Goal: Information Seeking & Learning: Learn about a topic

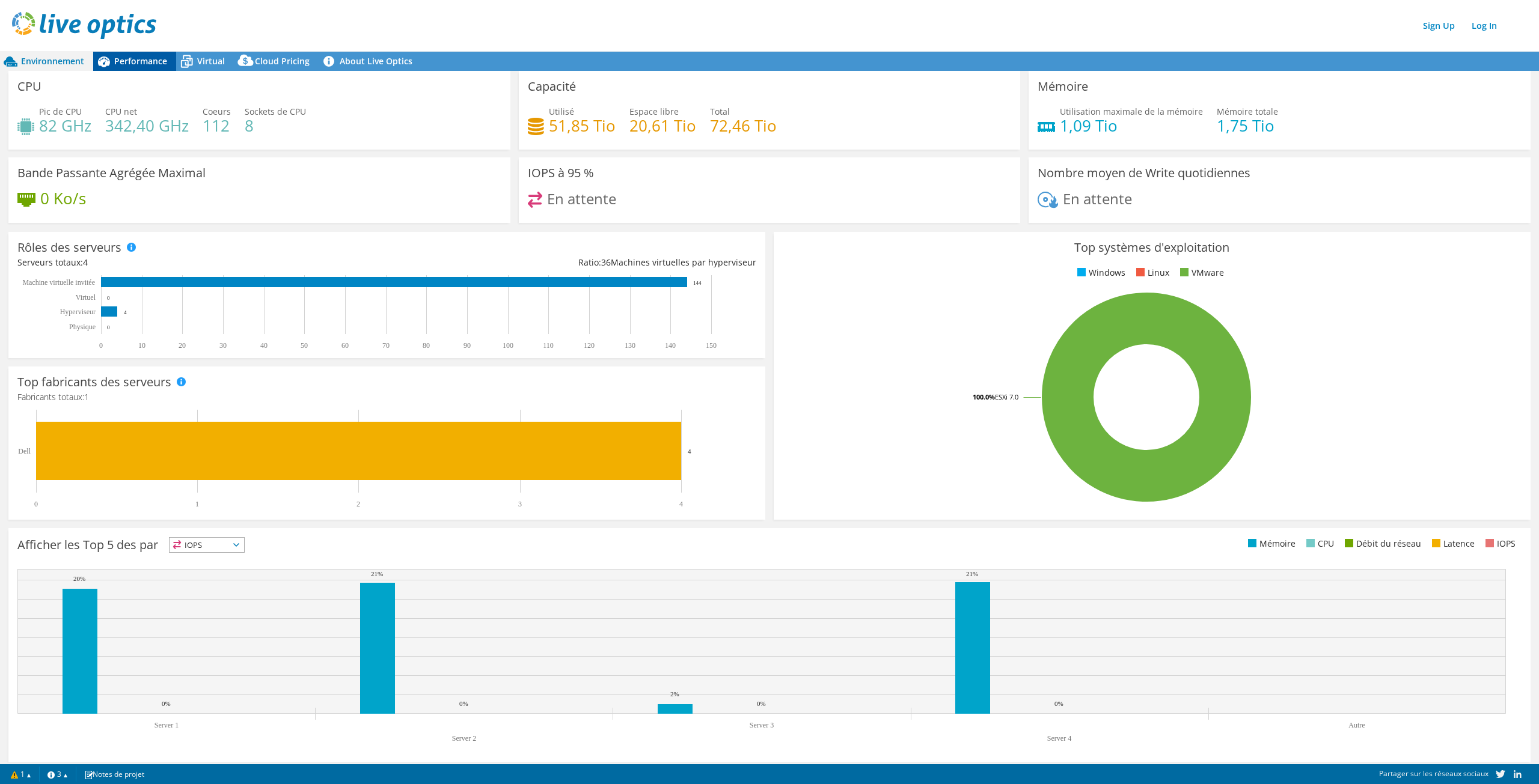
click at [139, 61] on span "Performance" at bounding box center [140, 61] width 53 height 11
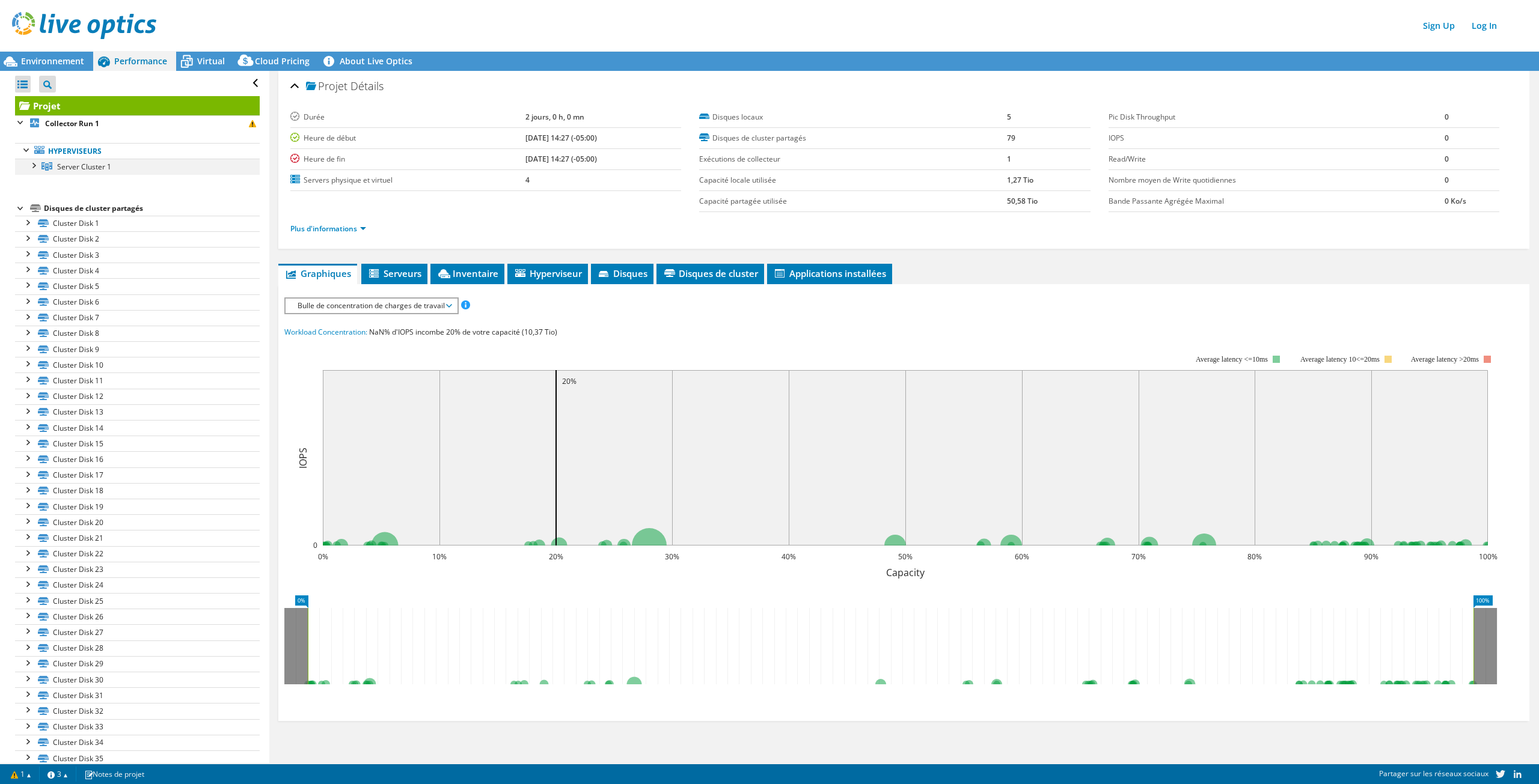
click at [35, 167] on div at bounding box center [33, 165] width 12 height 12
click at [79, 182] on link "Server 1" at bounding box center [137, 182] width 245 height 16
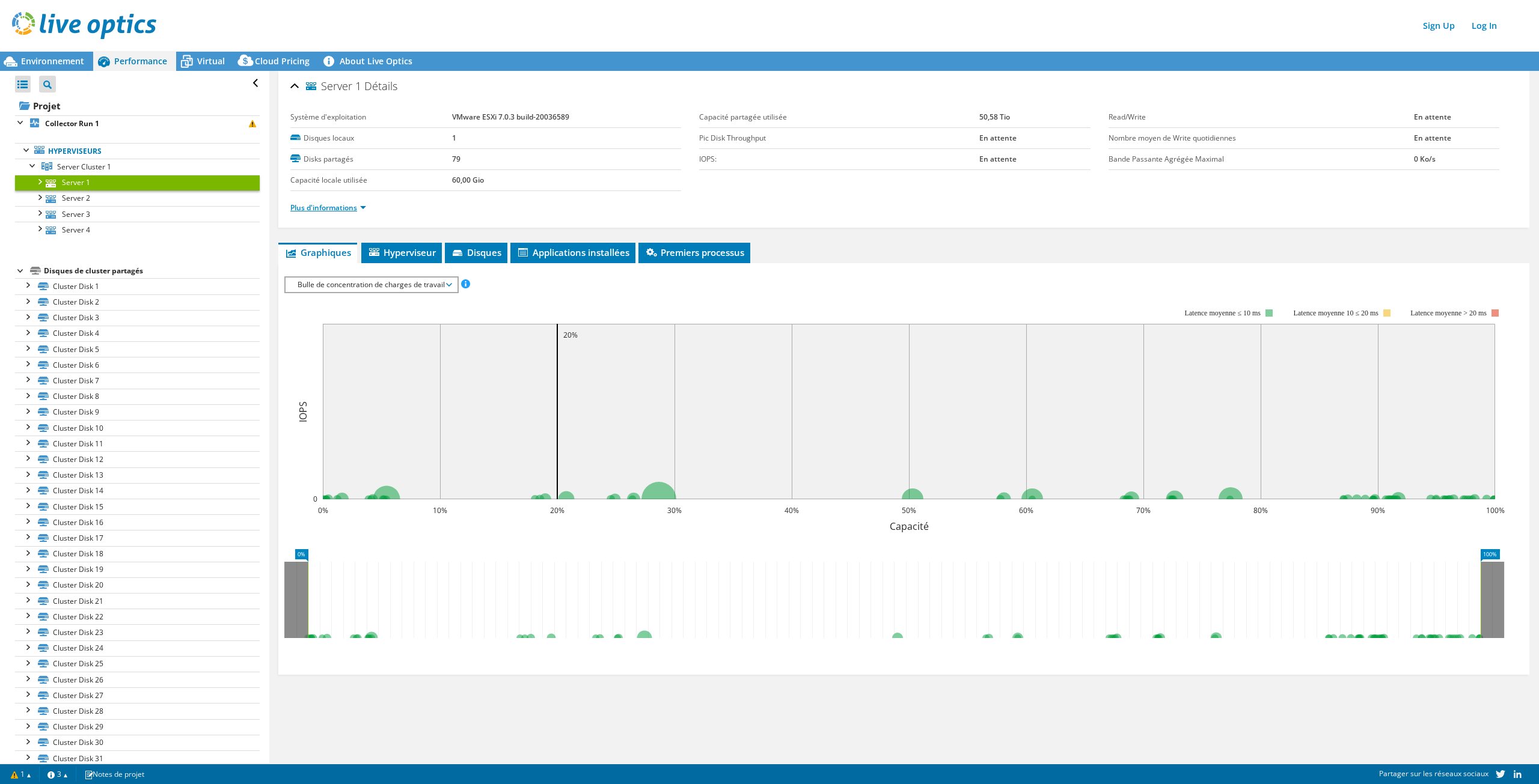
click at [361, 207] on link "Plus d'informations" at bounding box center [328, 207] width 75 height 10
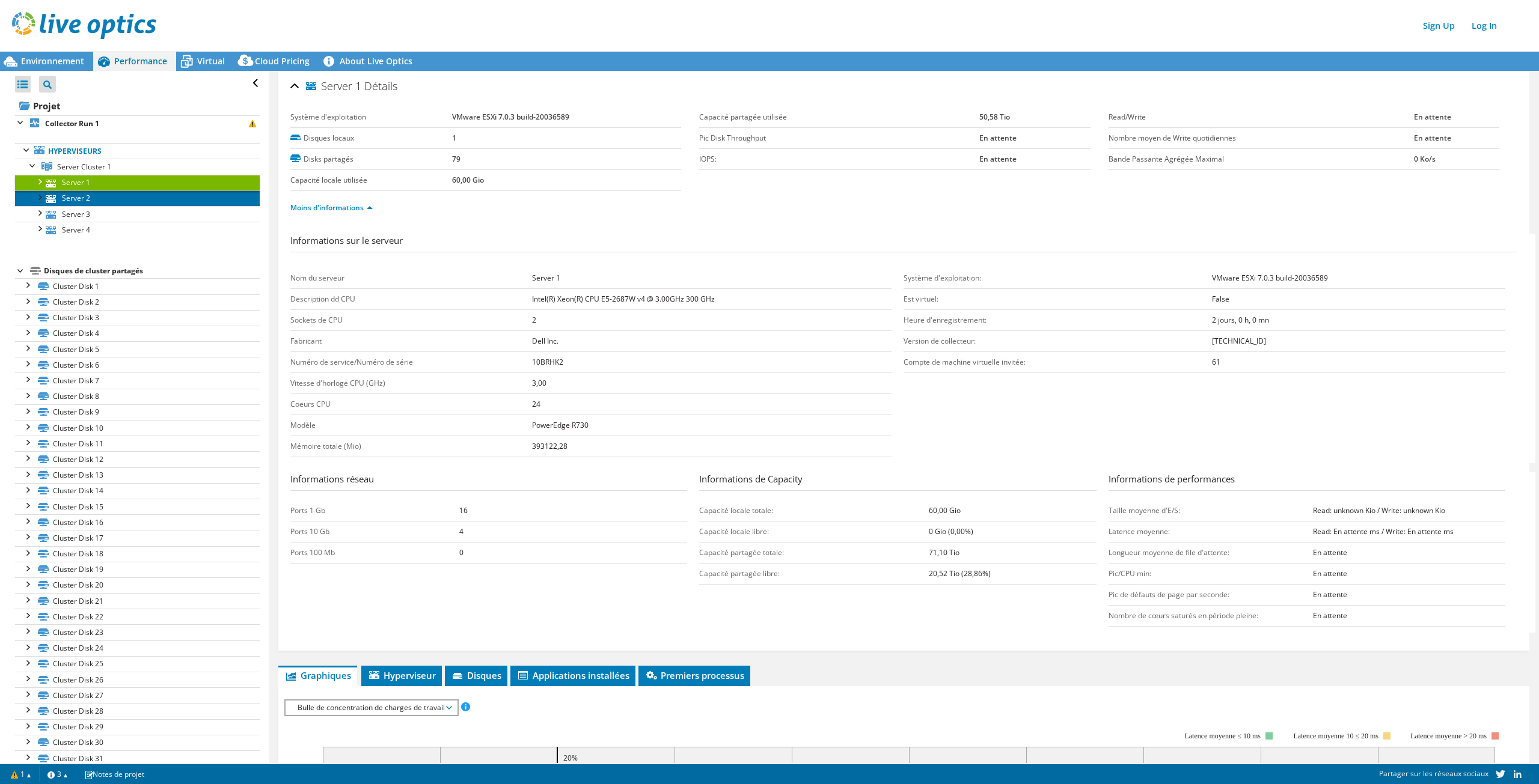
click at [75, 193] on link "Server 2" at bounding box center [137, 198] width 245 height 16
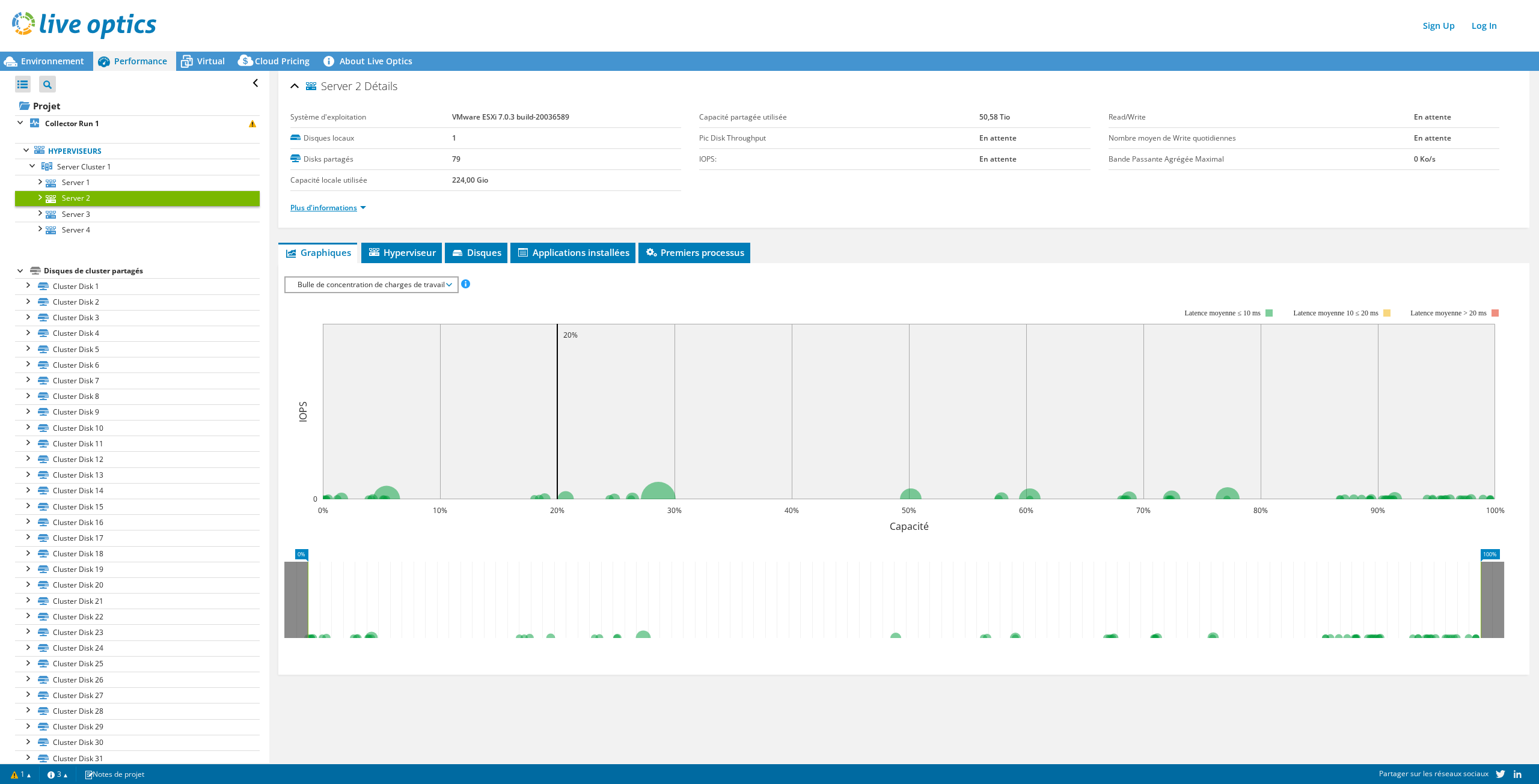
click at [314, 206] on link "Plus d'informations" at bounding box center [328, 207] width 75 height 10
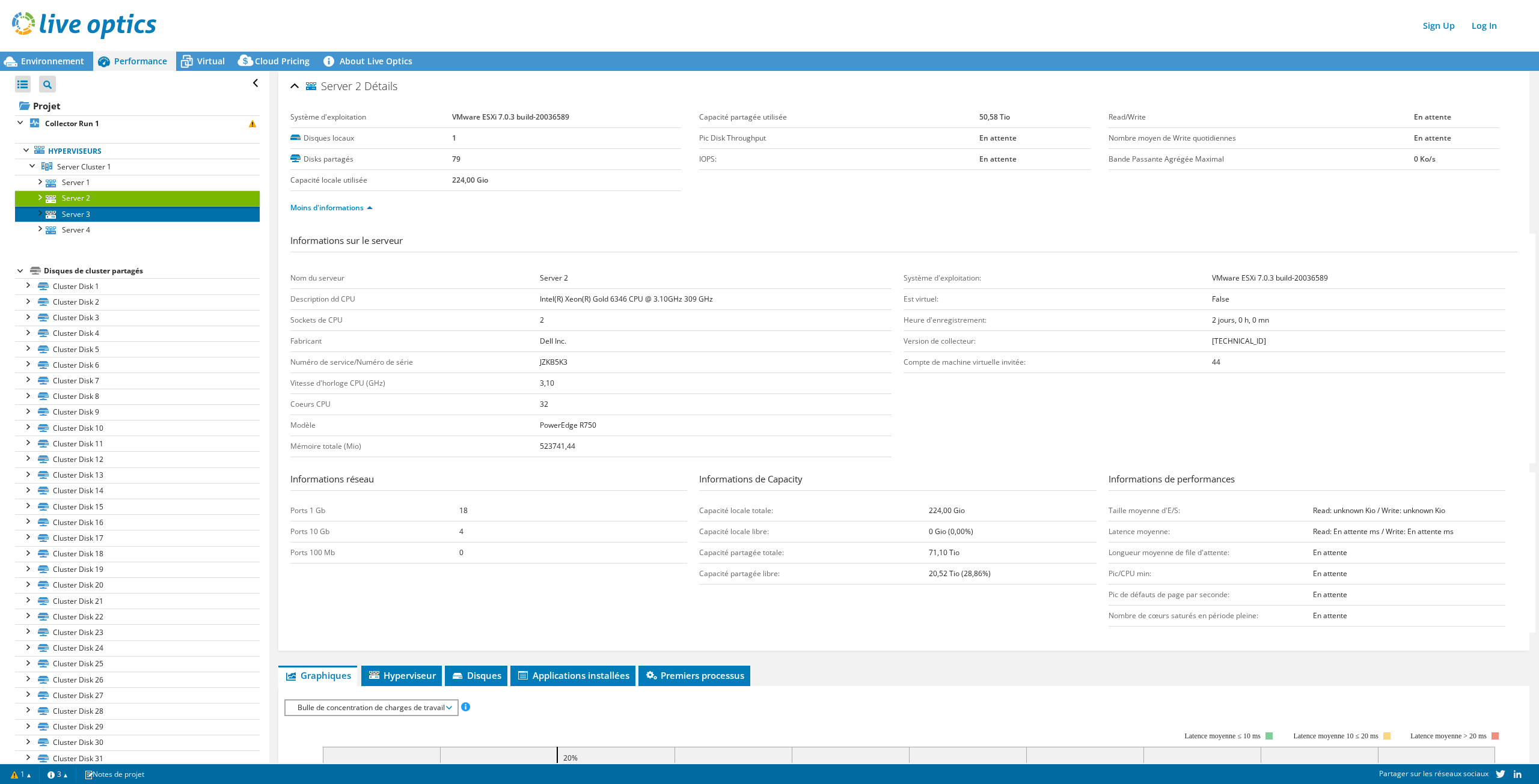
click at [84, 211] on link "Server 3" at bounding box center [137, 214] width 245 height 16
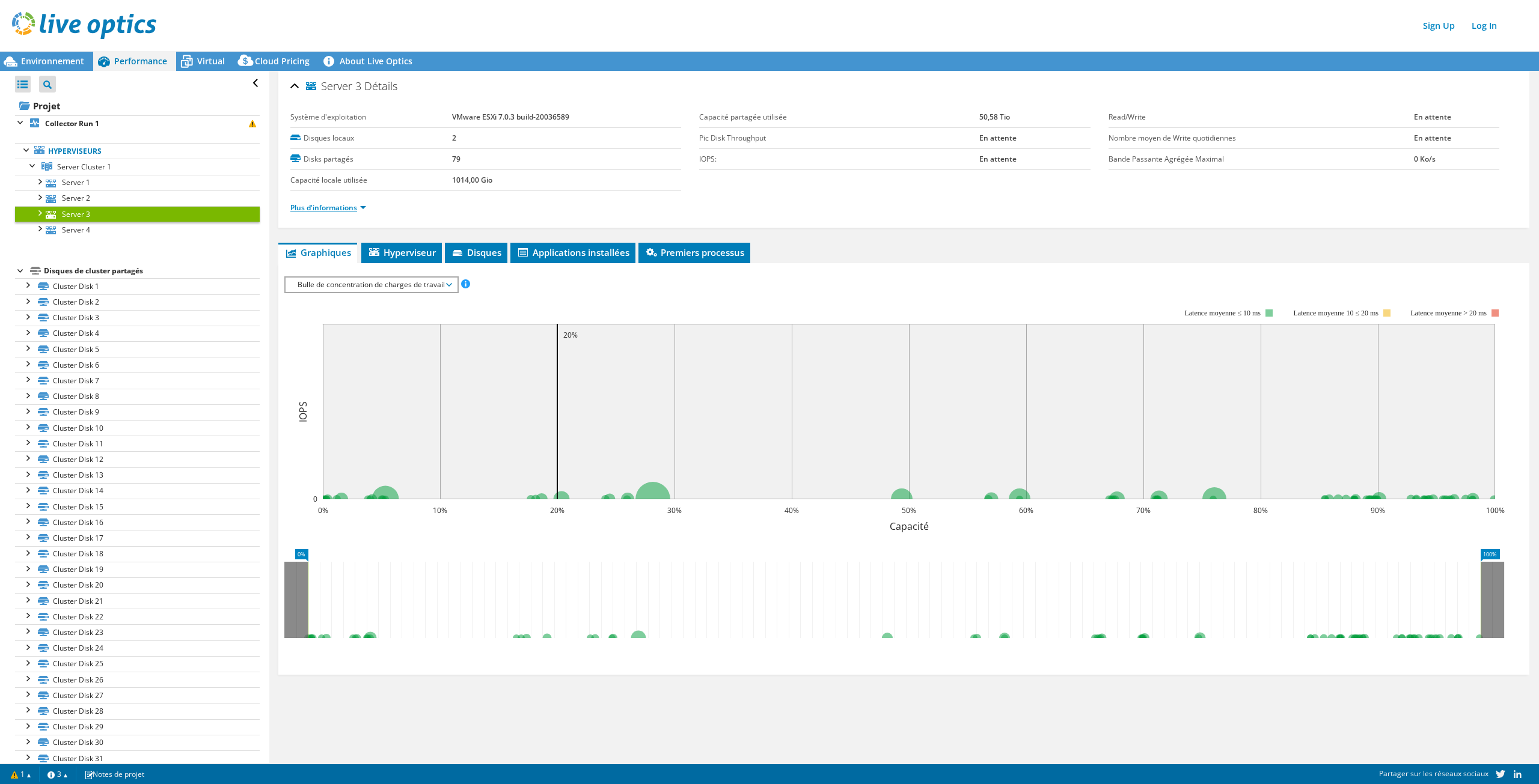
click at [316, 209] on link "Plus d'informations" at bounding box center [328, 207] width 75 height 10
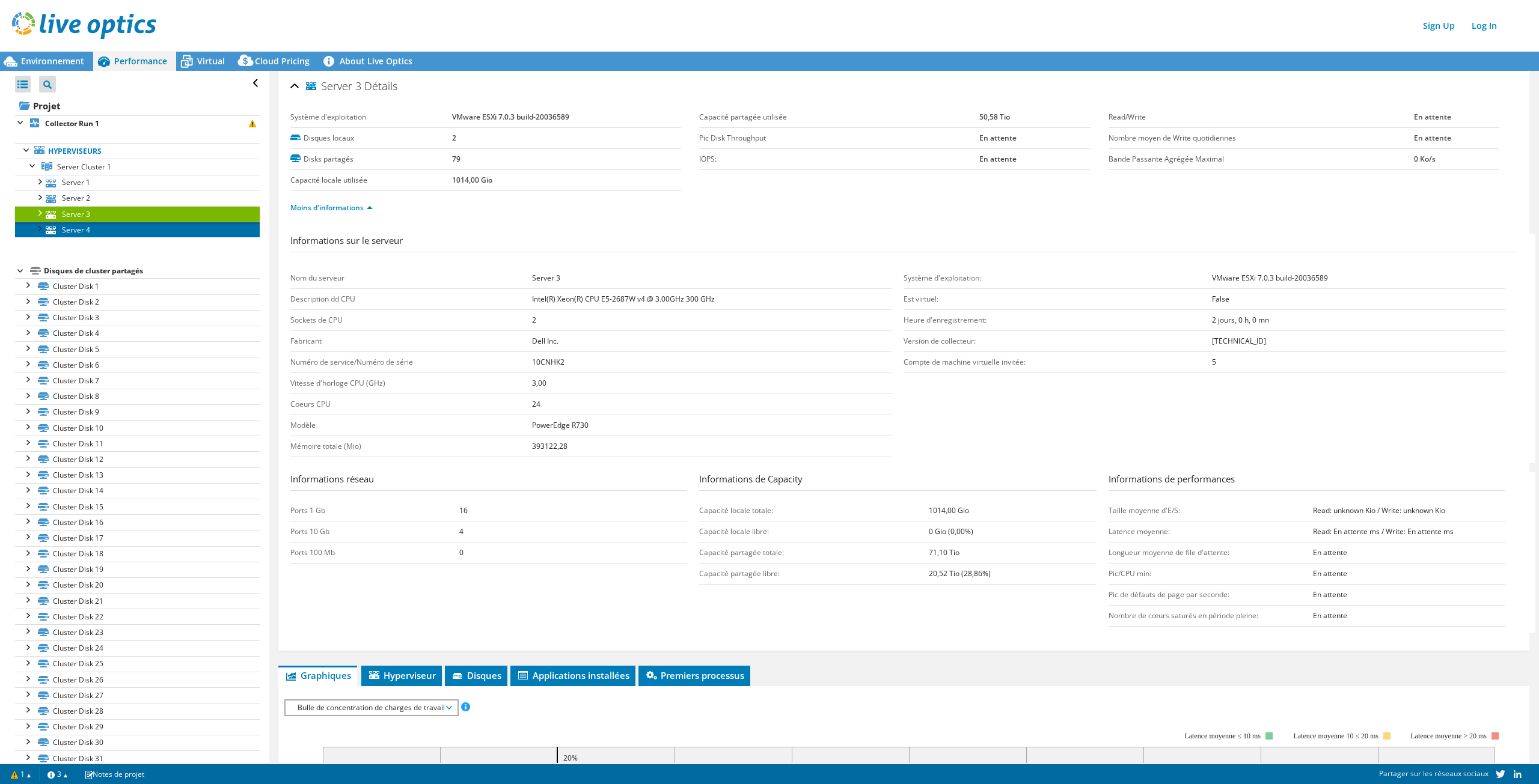
click at [73, 227] on link "Server 4" at bounding box center [137, 229] width 245 height 16
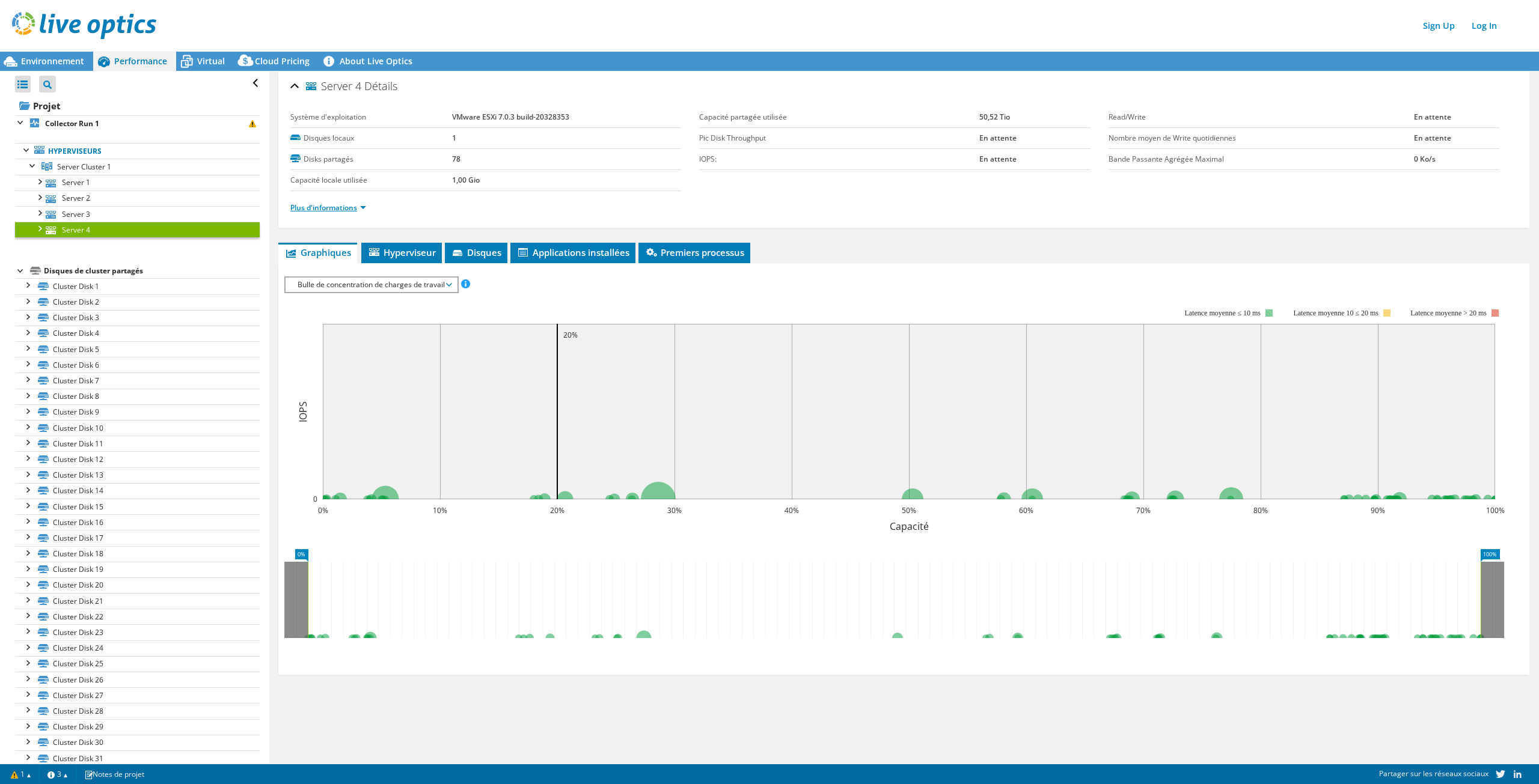
click at [342, 206] on link "Plus d'informations" at bounding box center [328, 207] width 75 height 10
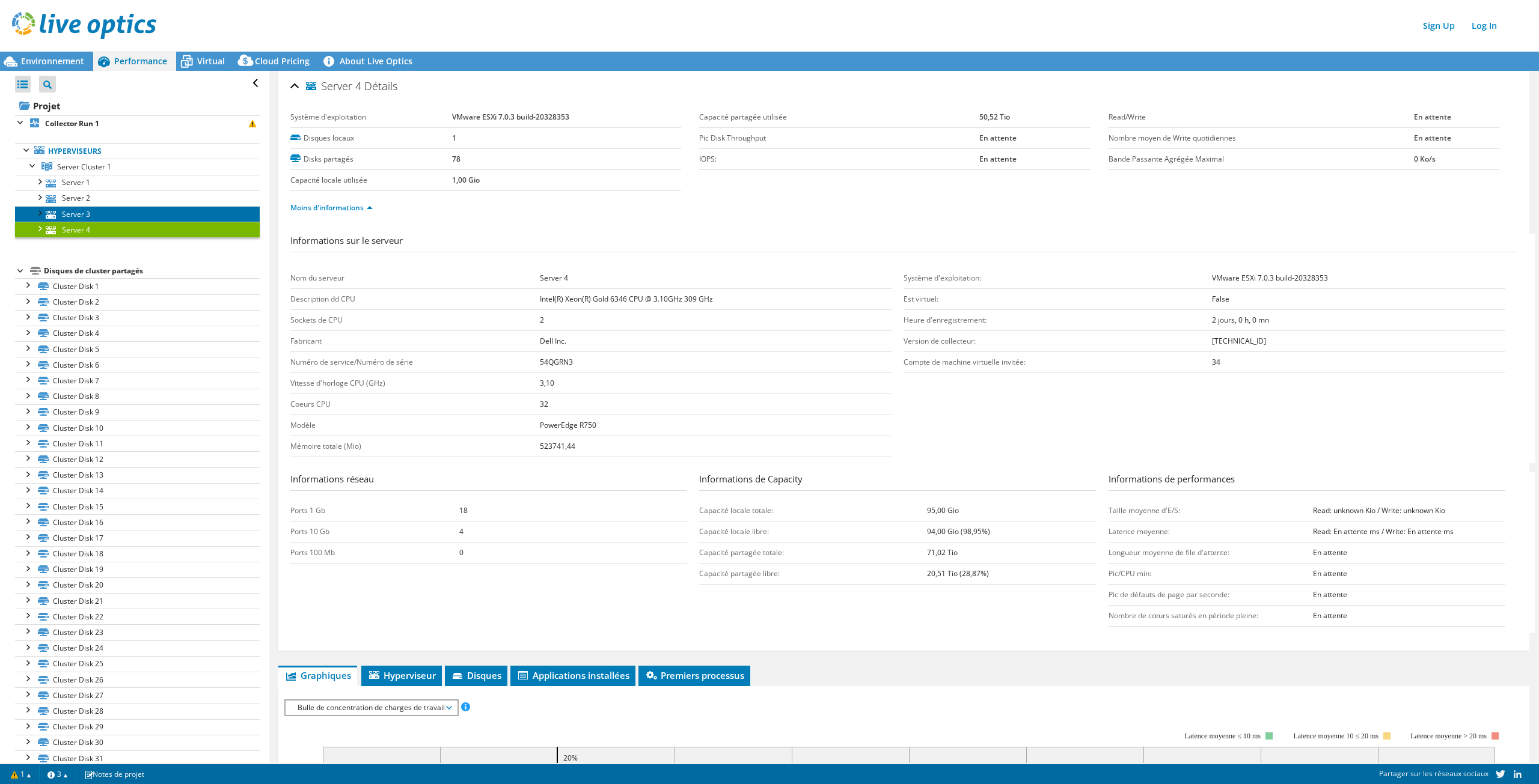
click at [82, 209] on link "Server 3" at bounding box center [137, 214] width 245 height 16
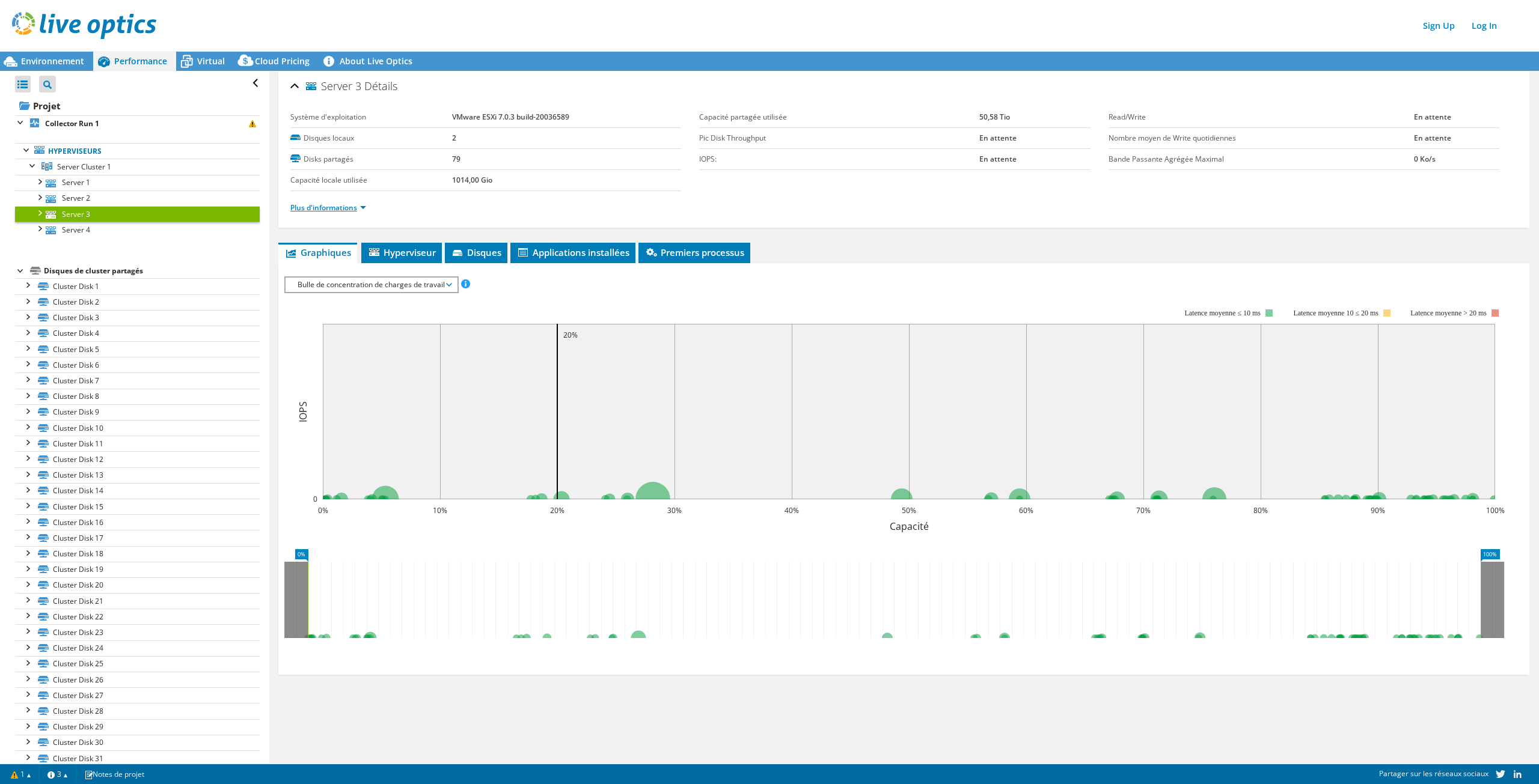
click at [329, 205] on link "Plus d'informations" at bounding box center [328, 207] width 75 height 10
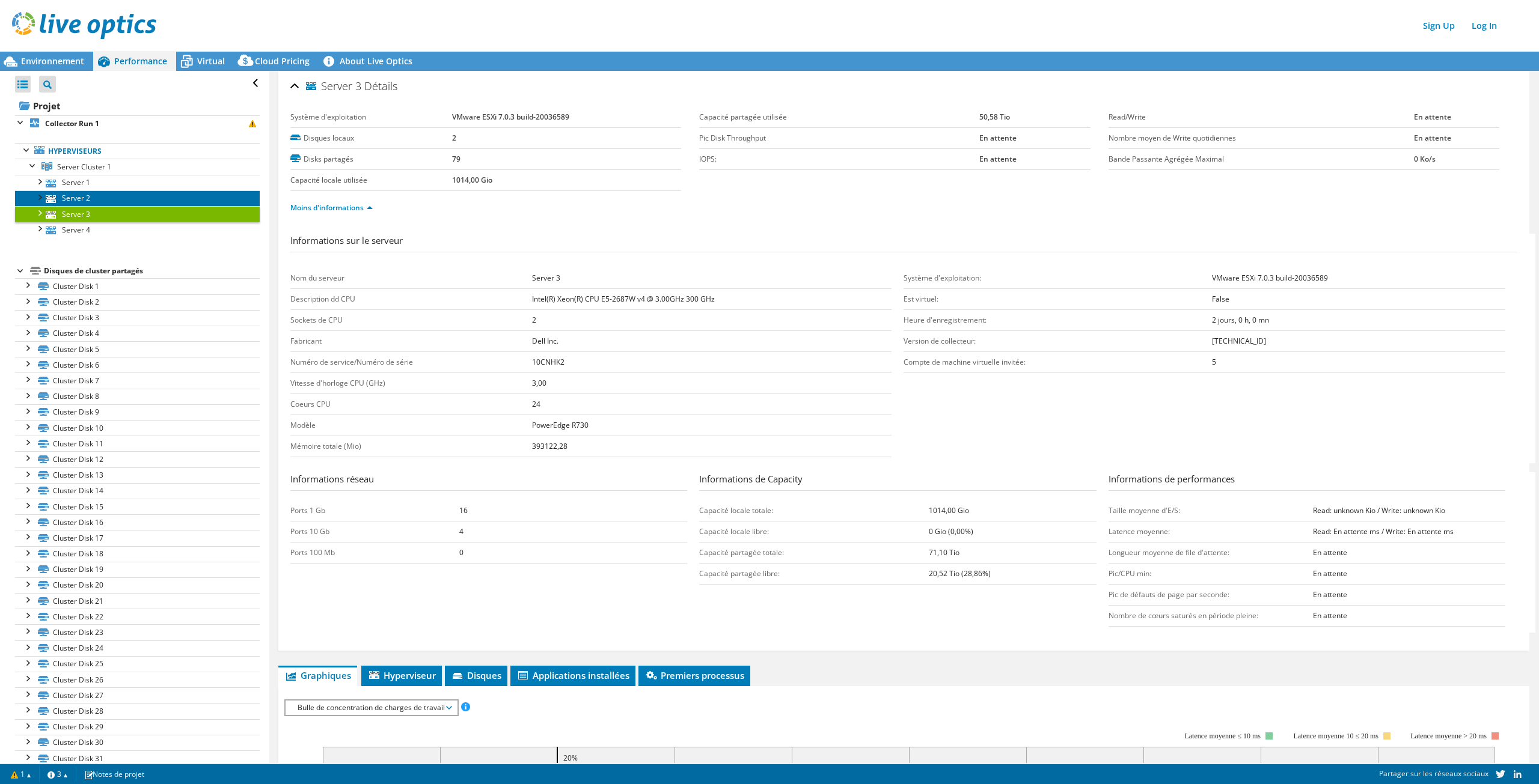
click at [60, 200] on link "Server 2" at bounding box center [137, 198] width 245 height 16
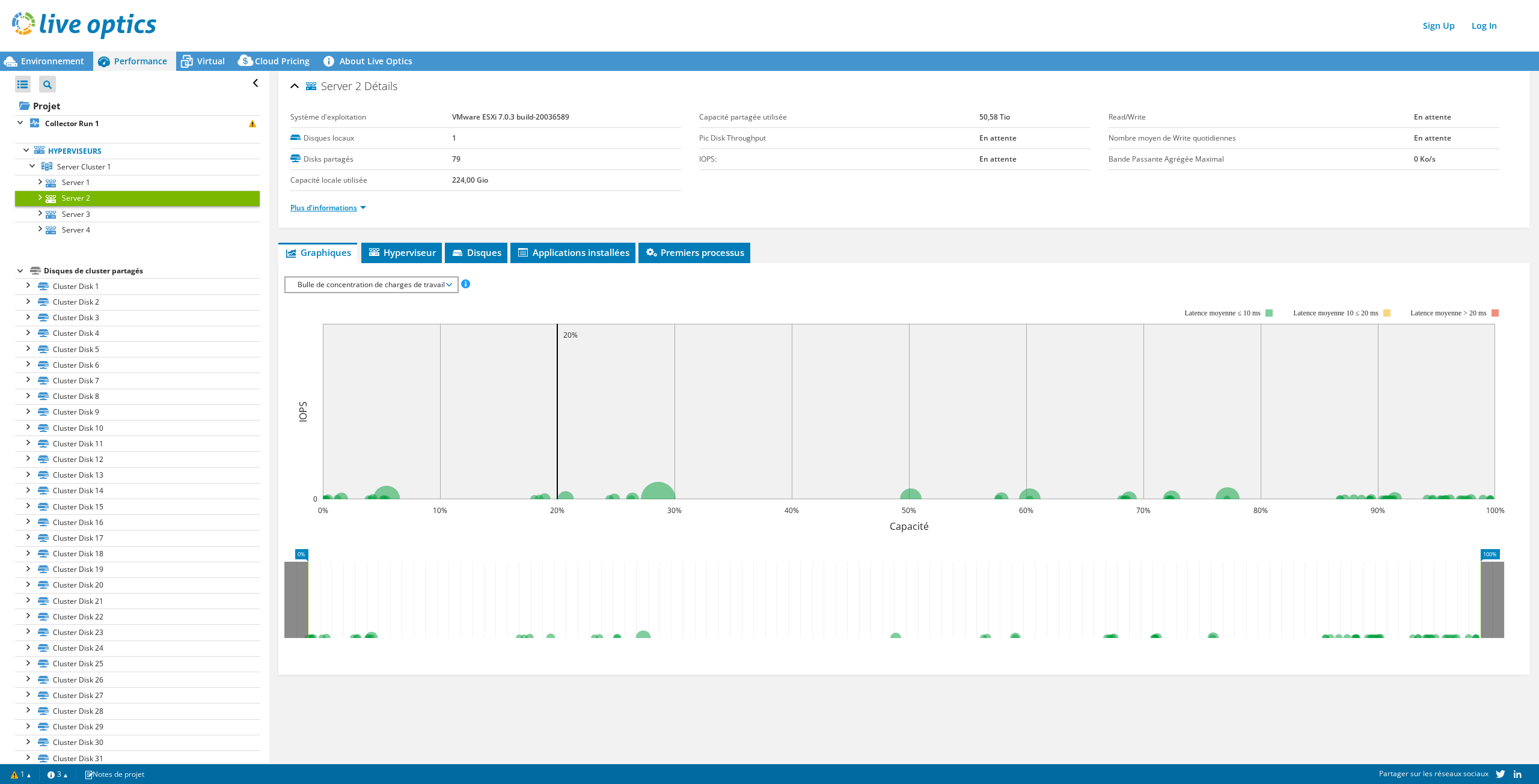
click at [335, 209] on link "Plus d'informations" at bounding box center [328, 207] width 75 height 10
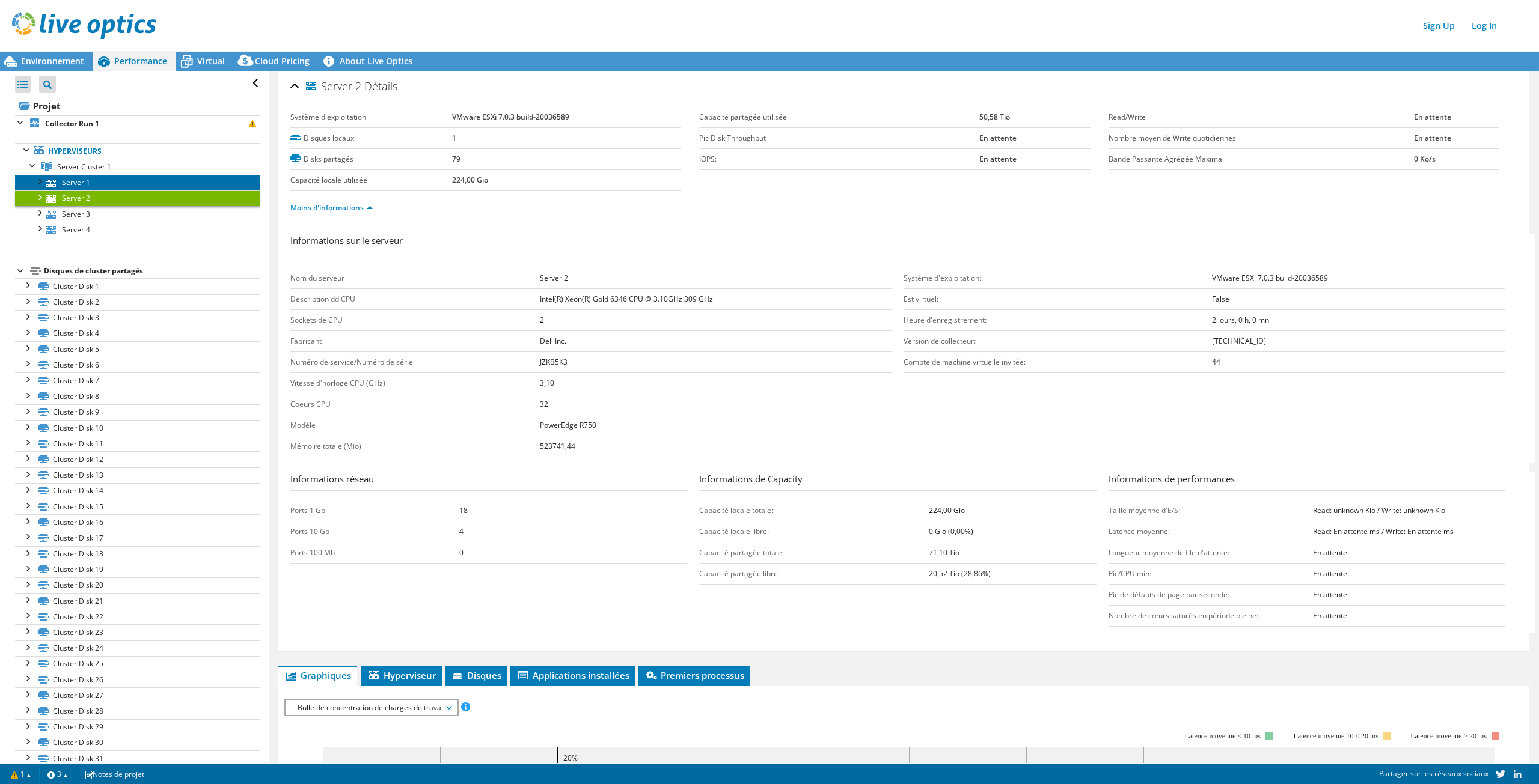
click at [69, 179] on link "Server 1" at bounding box center [137, 182] width 245 height 16
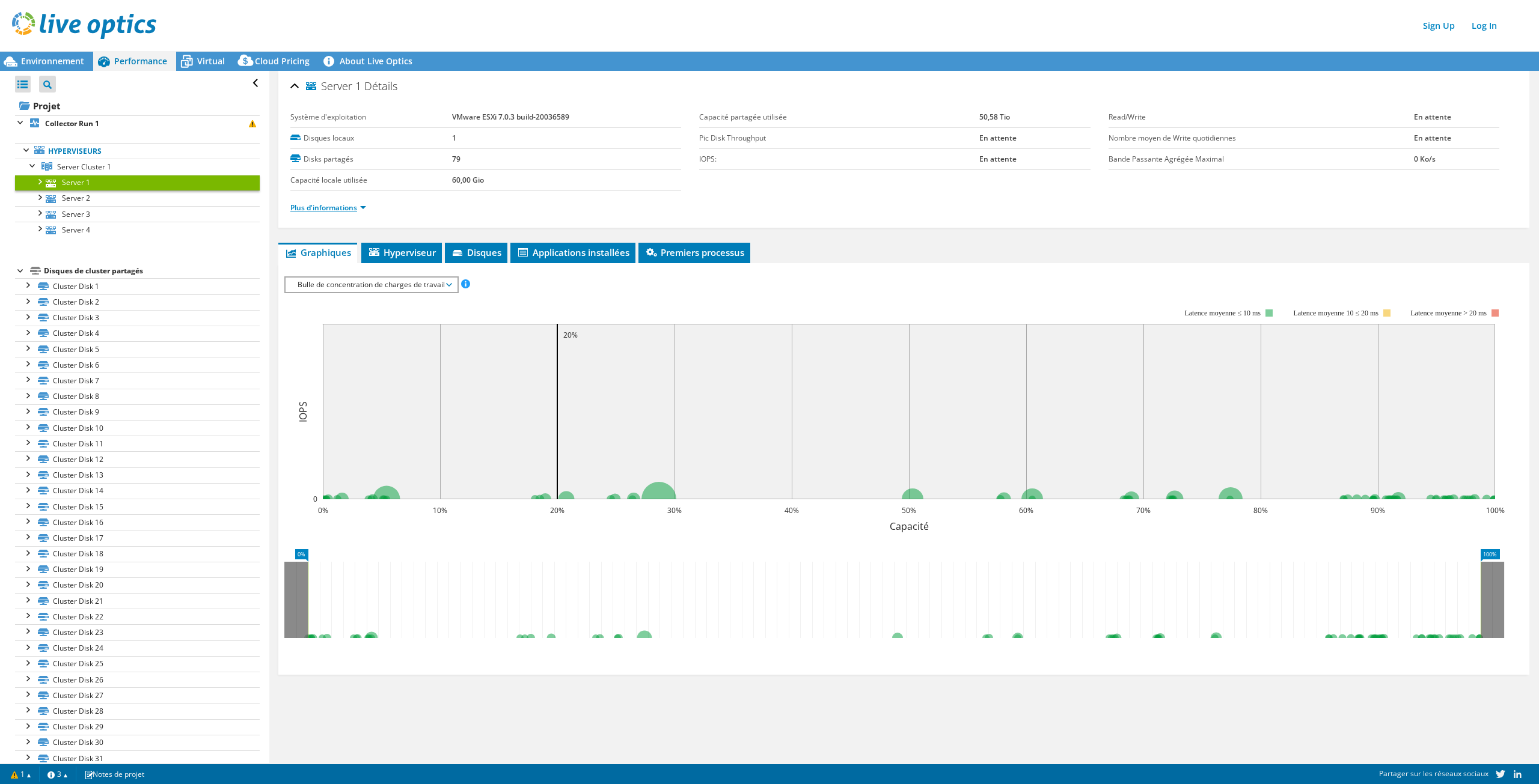
click at [347, 205] on link "Plus d'informations" at bounding box center [328, 207] width 75 height 10
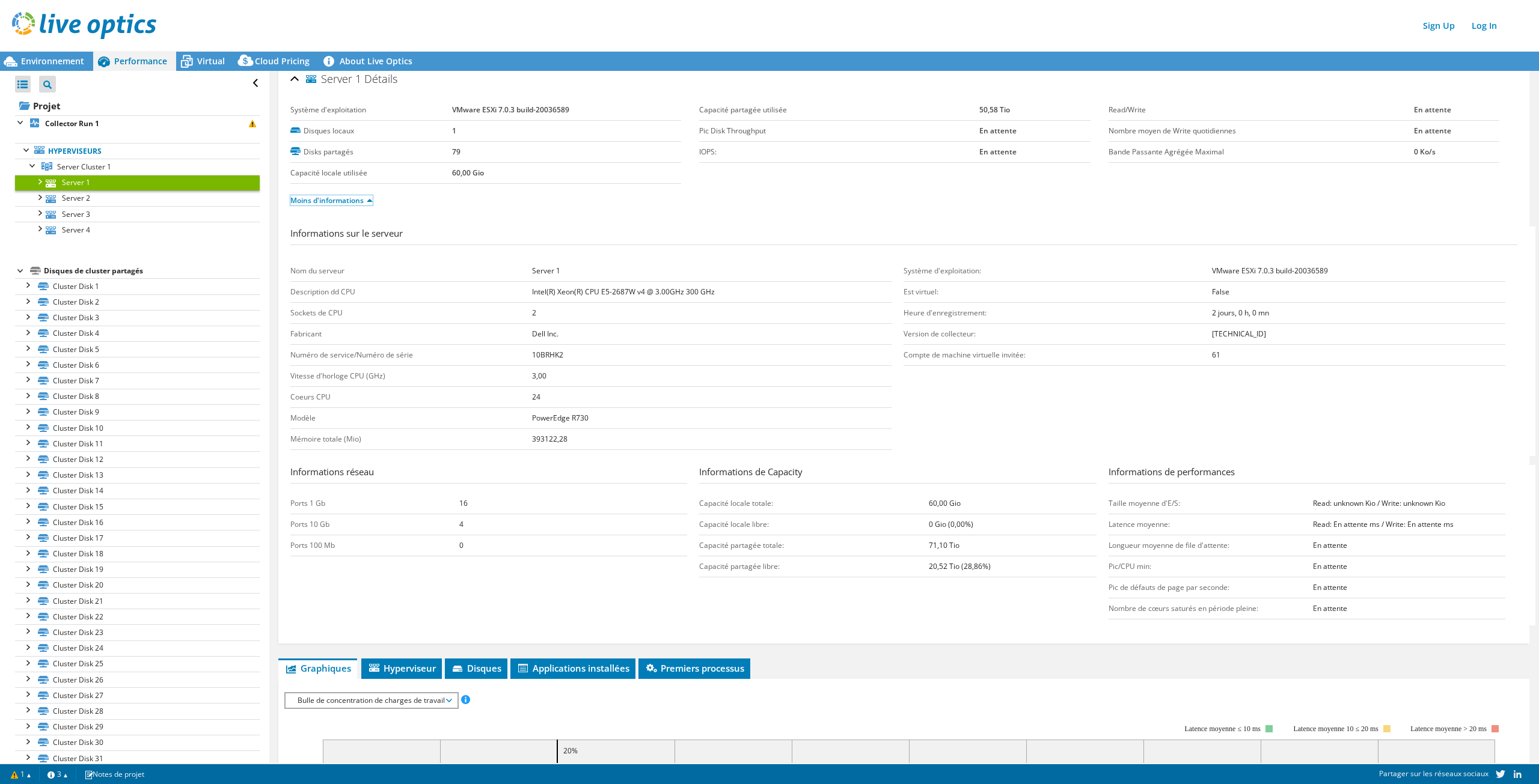
scroll to position [10, 0]
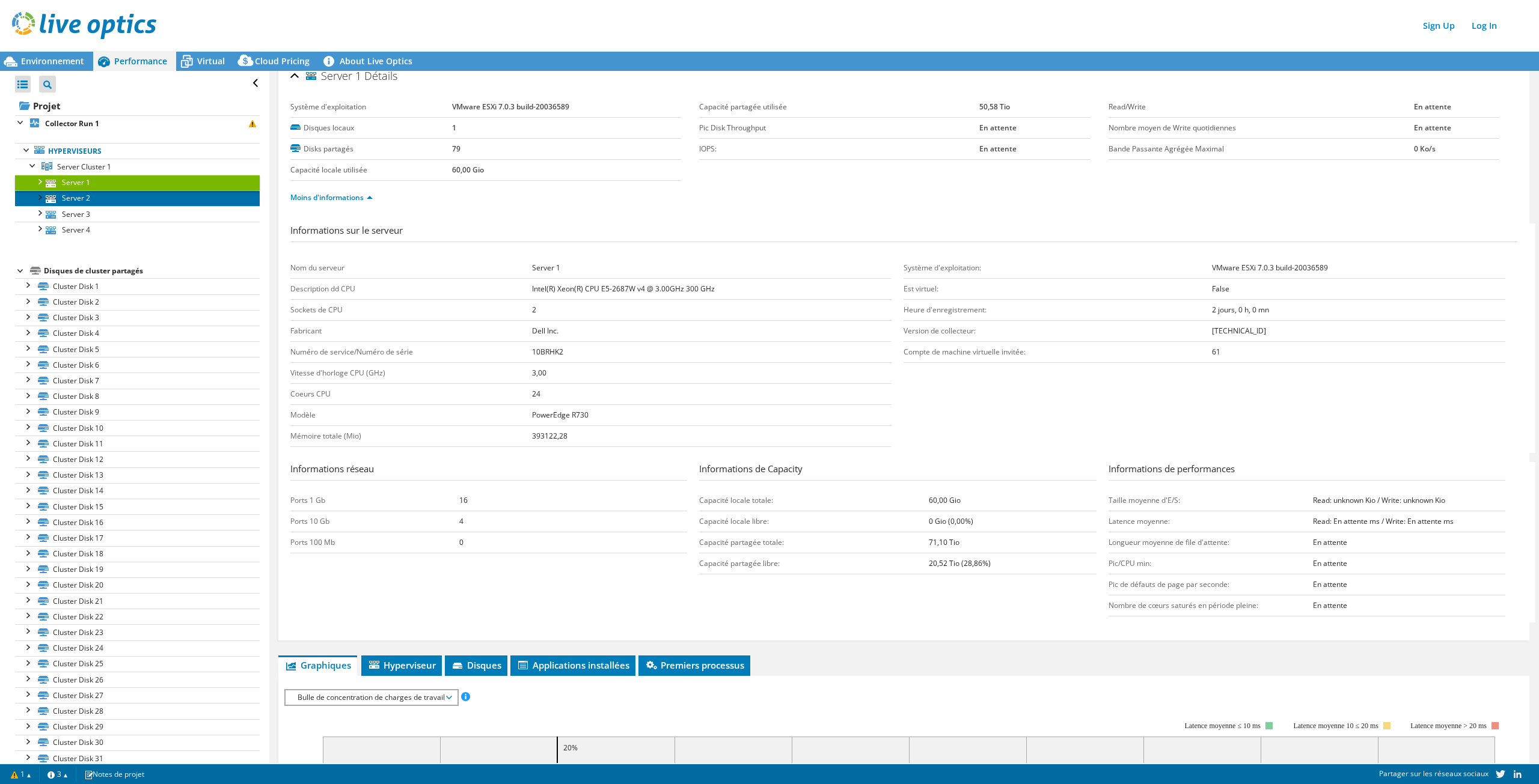
click at [78, 196] on link "Server 2" at bounding box center [137, 198] width 245 height 16
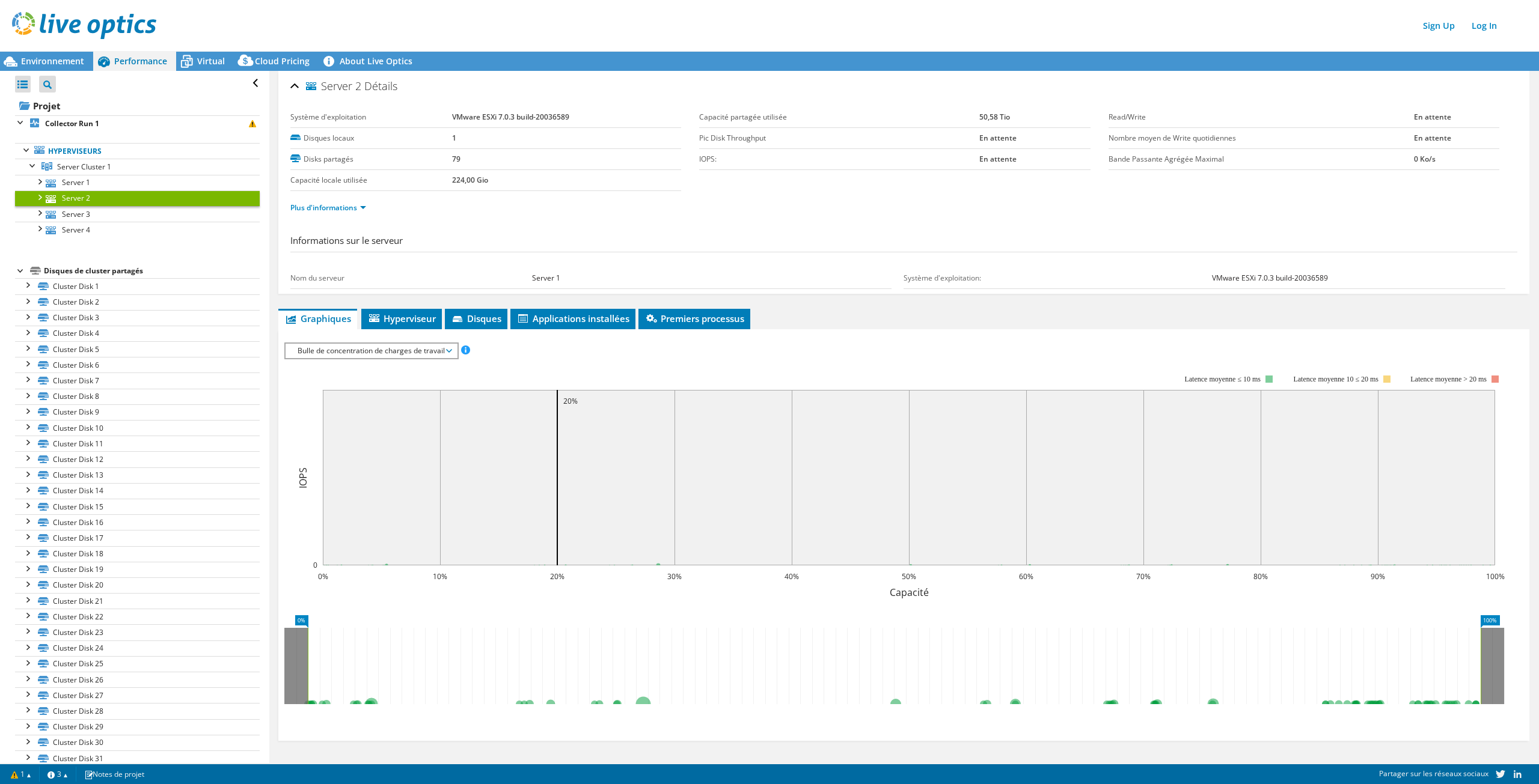
scroll to position [0, 0]
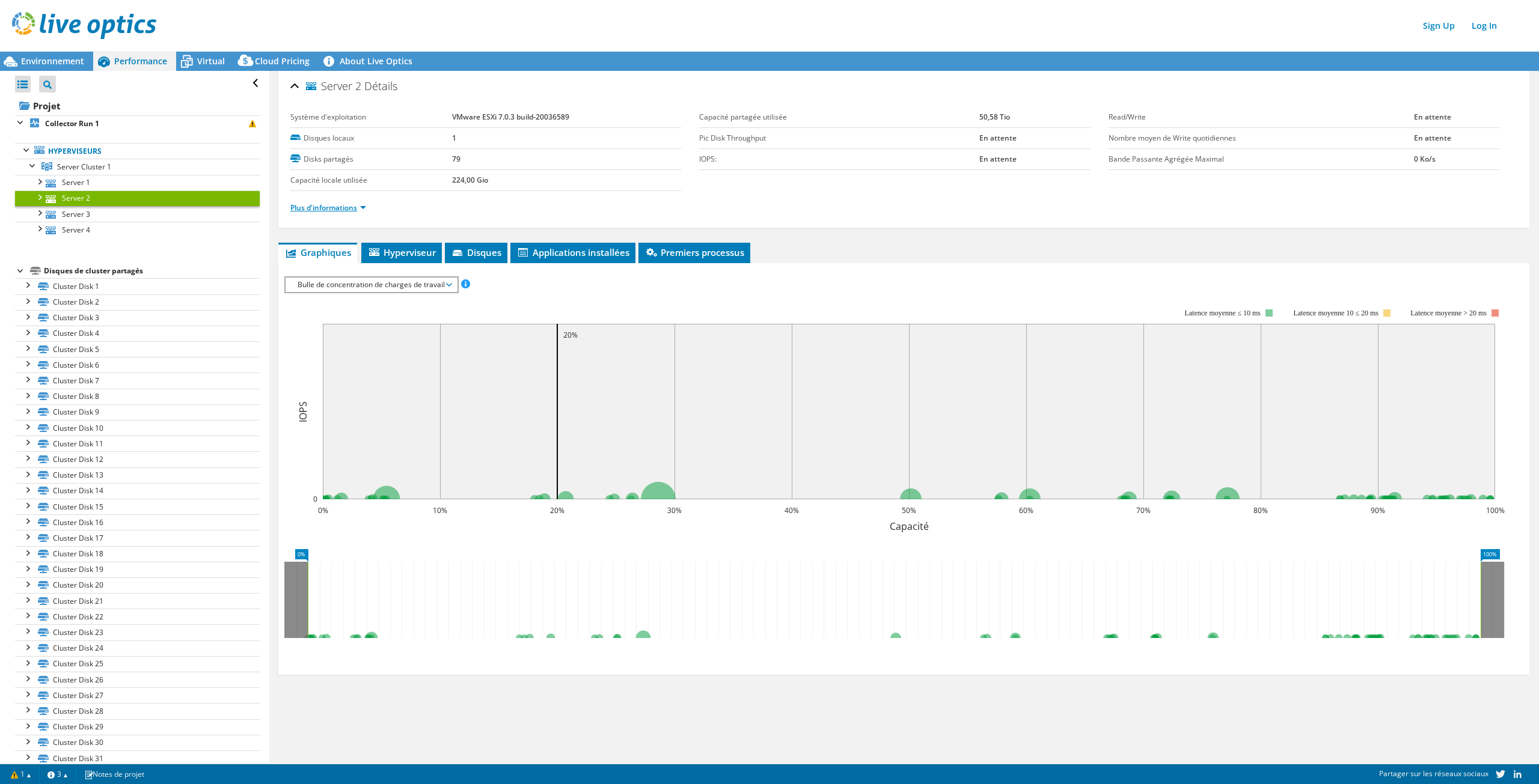
click at [309, 207] on link "Plus d'informations" at bounding box center [328, 207] width 75 height 10
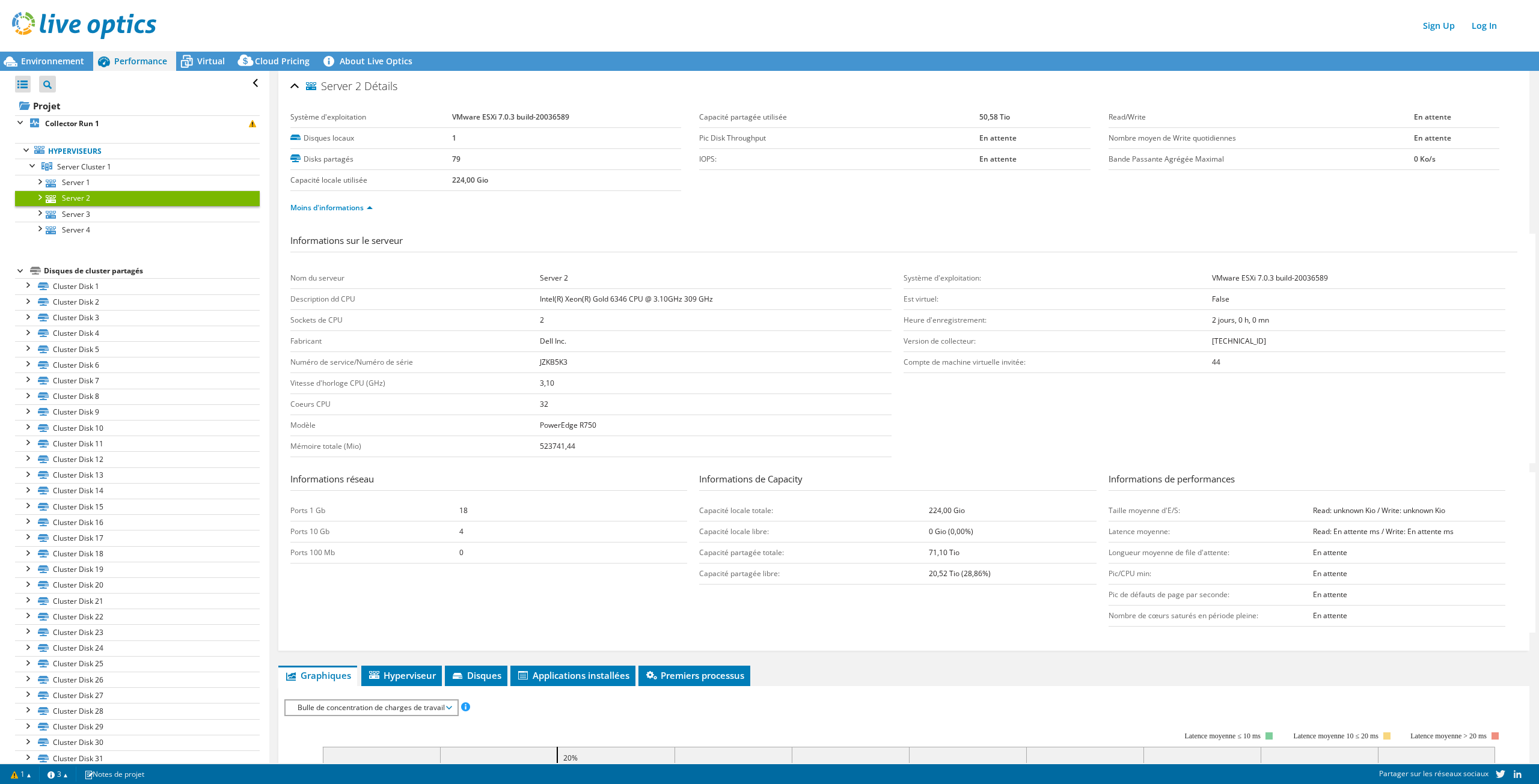
click at [726, 200] on ul "Moins d'informations" at bounding box center [903, 206] width 1227 height 16
